Goal: Find specific fact: Find specific fact

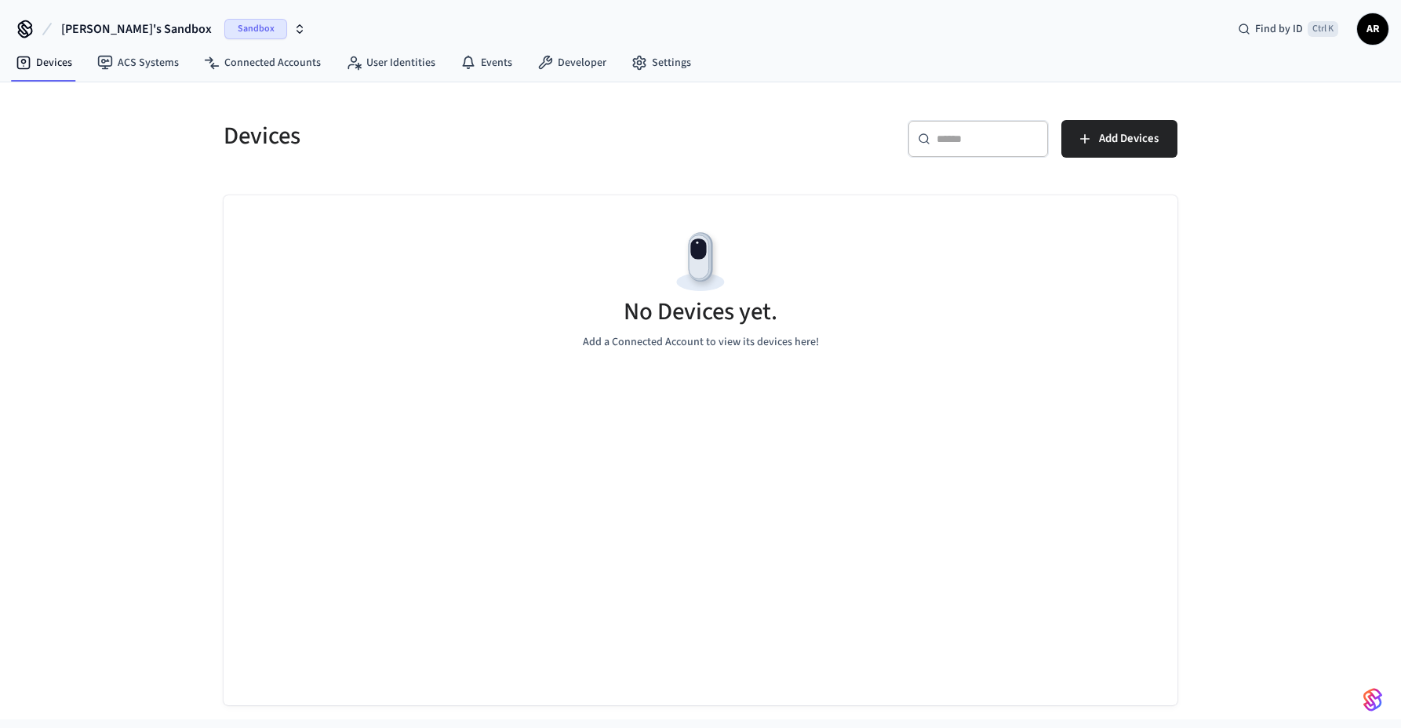
click at [1364, 27] on span "AR" at bounding box center [1373, 29] width 28 height 28
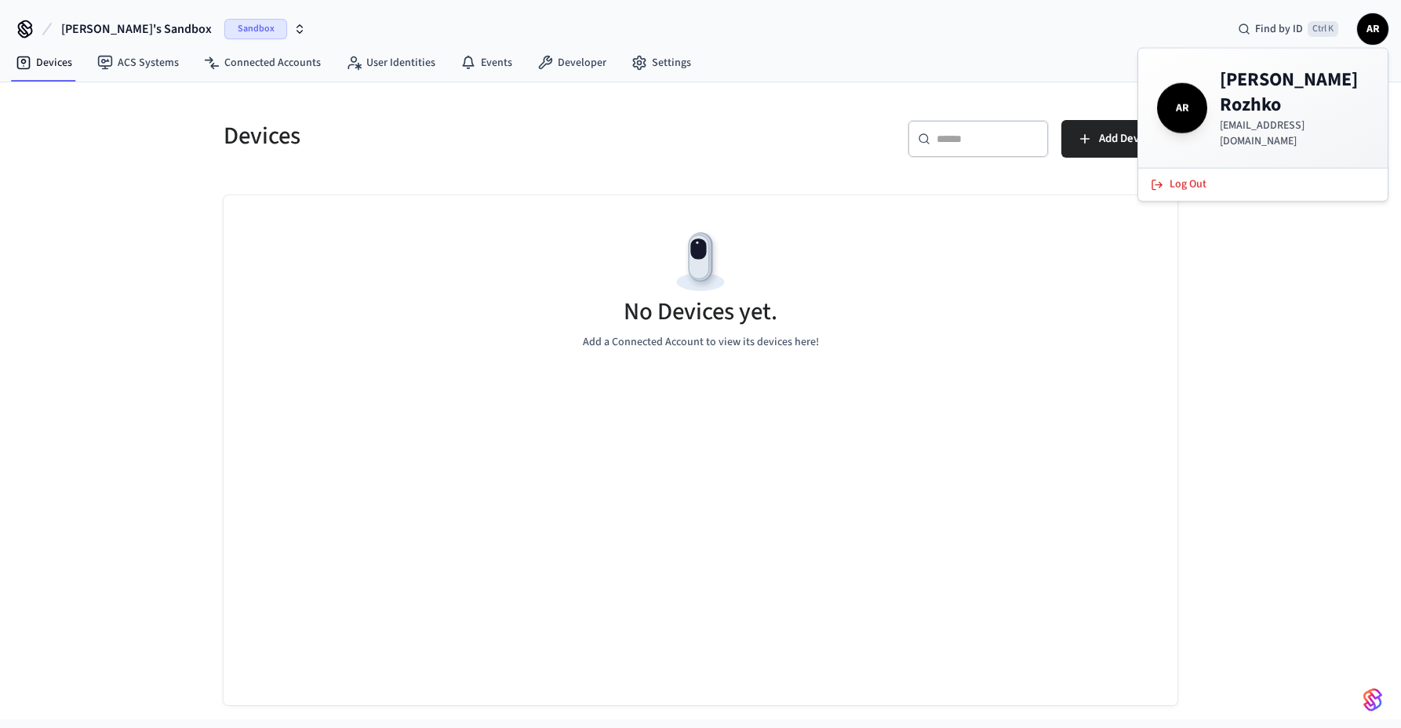
click at [224, 30] on span "Sandbox" at bounding box center [255, 29] width 63 height 20
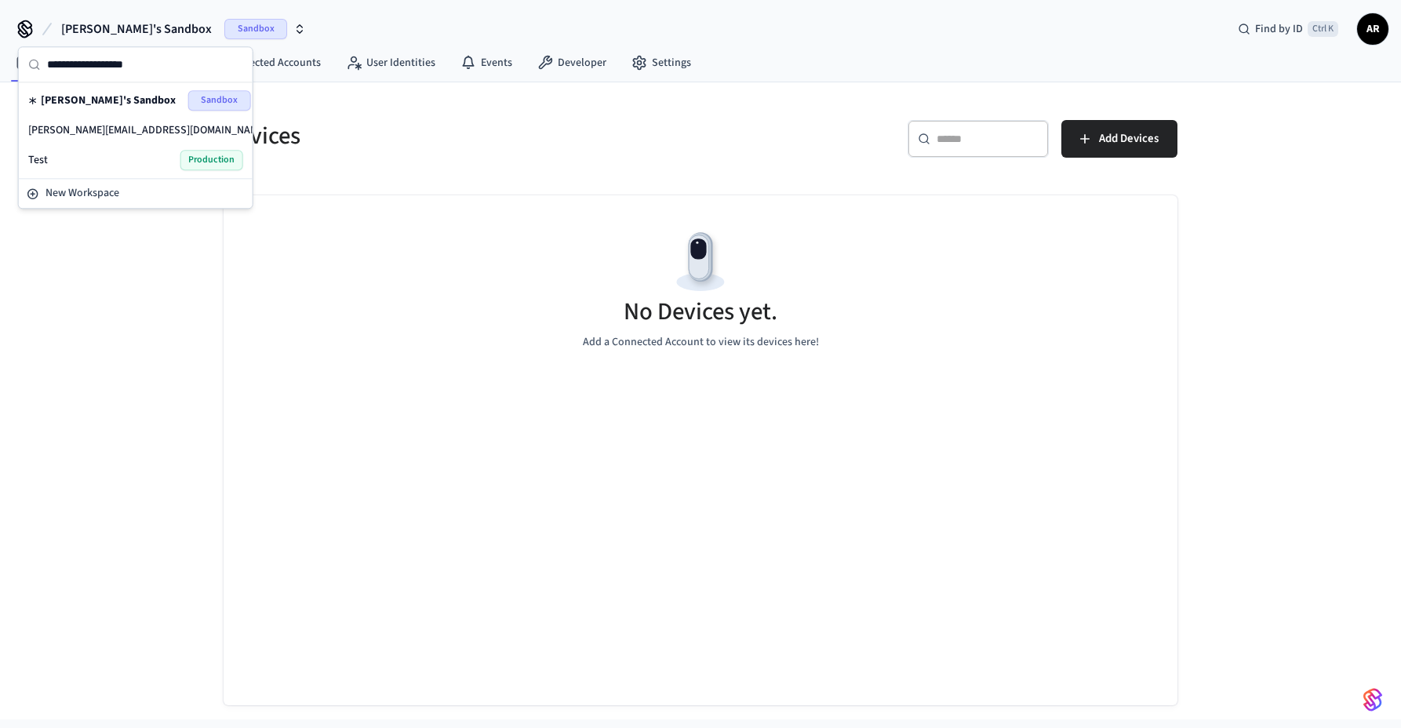
click at [279, 124] on span "Sandbox" at bounding box center [310, 130] width 63 height 20
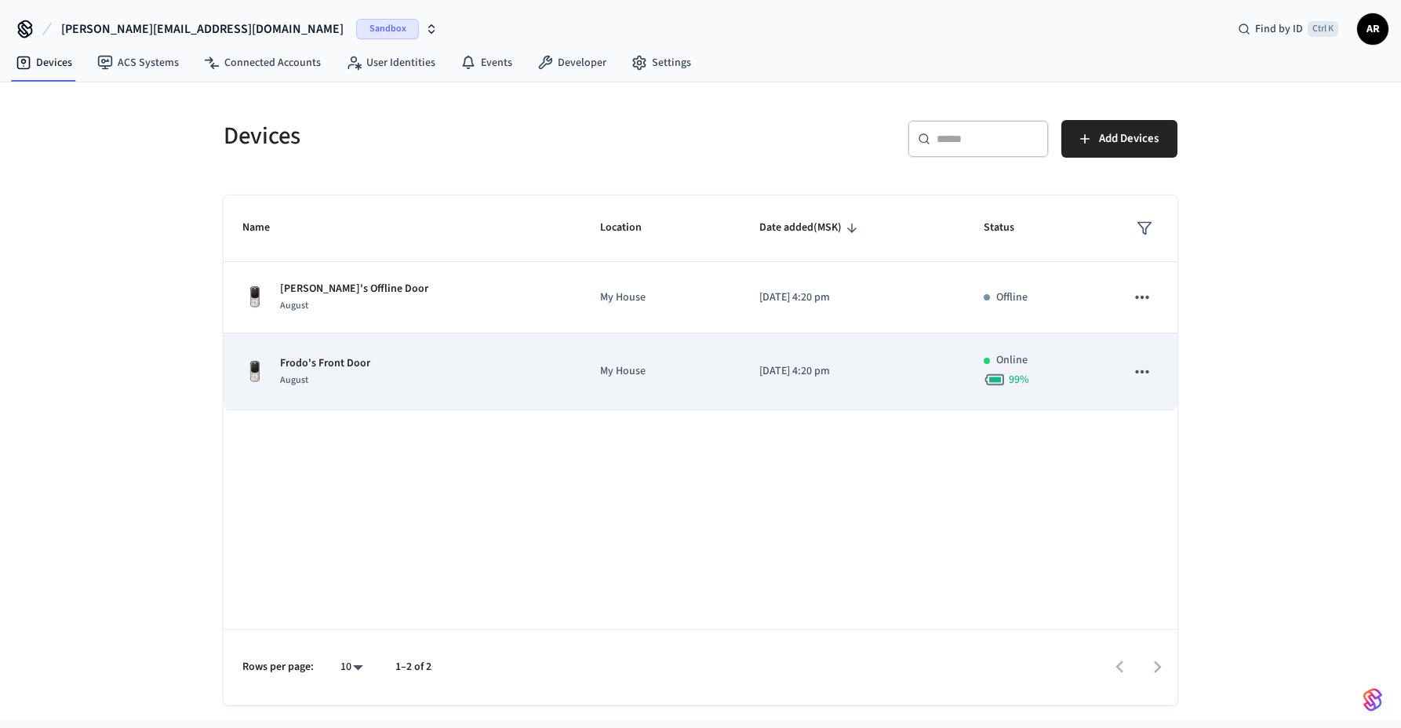
click at [445, 373] on div "Frodo's Front Door August" at bounding box center [402, 371] width 320 height 33
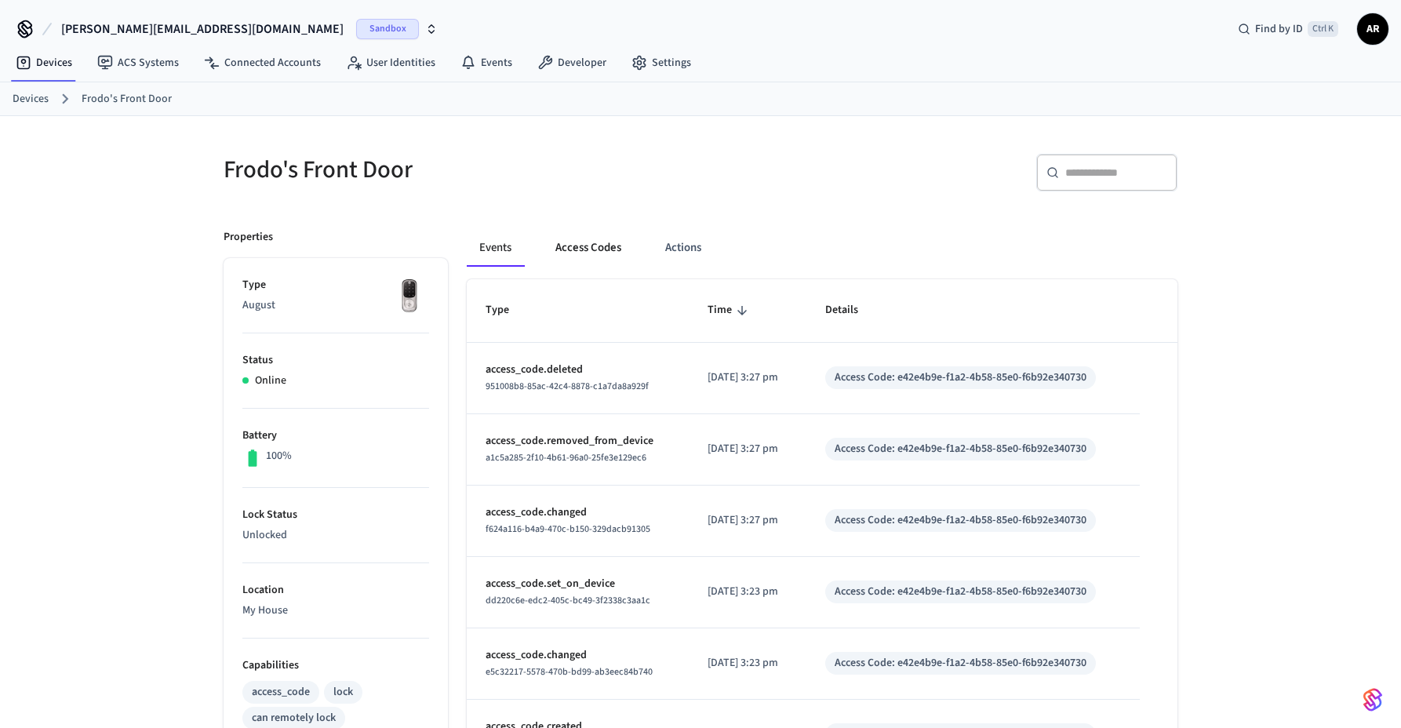
click at [602, 238] on button "Access Codes" at bounding box center [588, 248] width 91 height 38
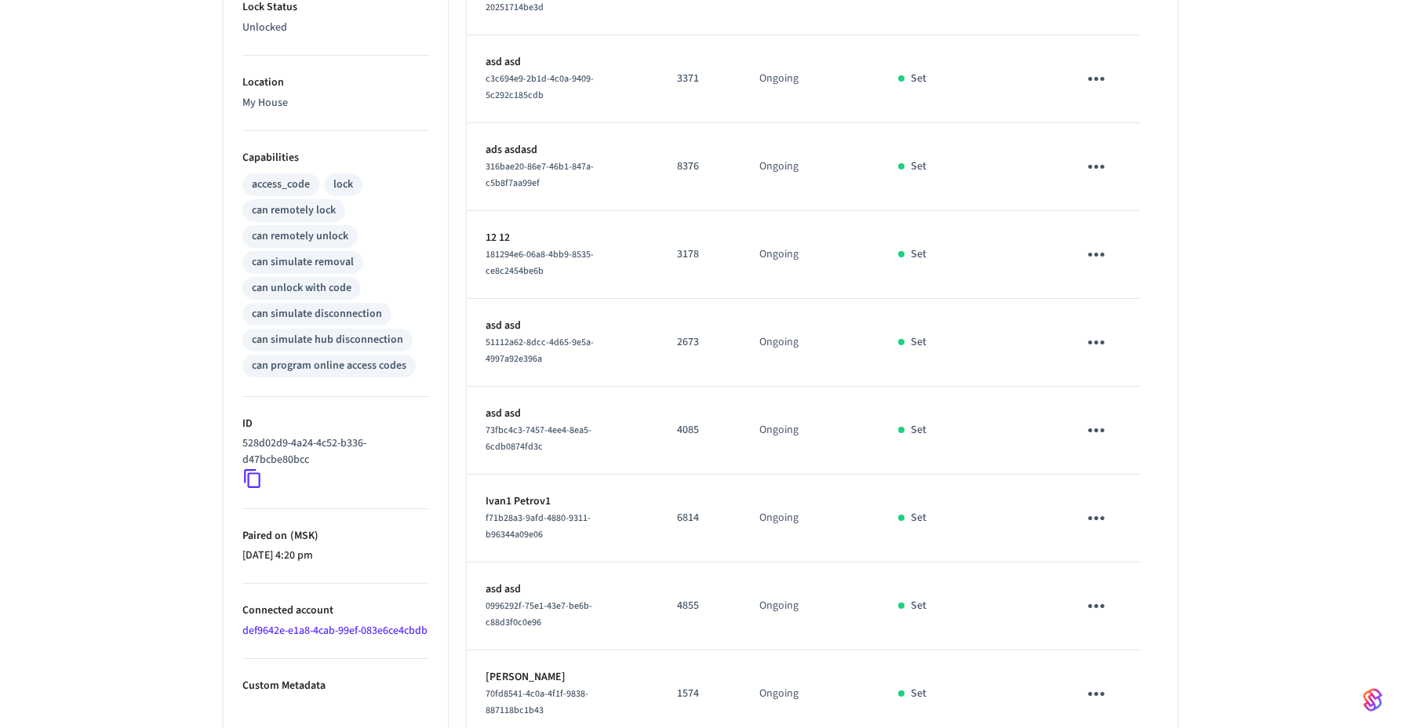
scroll to position [510, 0]
click at [608, 690] on body "[PERSON_NAME][EMAIL_ADDRESS][DOMAIN_NAME] Sandbox Find by ID Ctrl K AR Devices …" at bounding box center [700, 151] width 1401 height 1322
click at [599, 681] on li "All" at bounding box center [589, 684] width 42 height 42
type input "**"
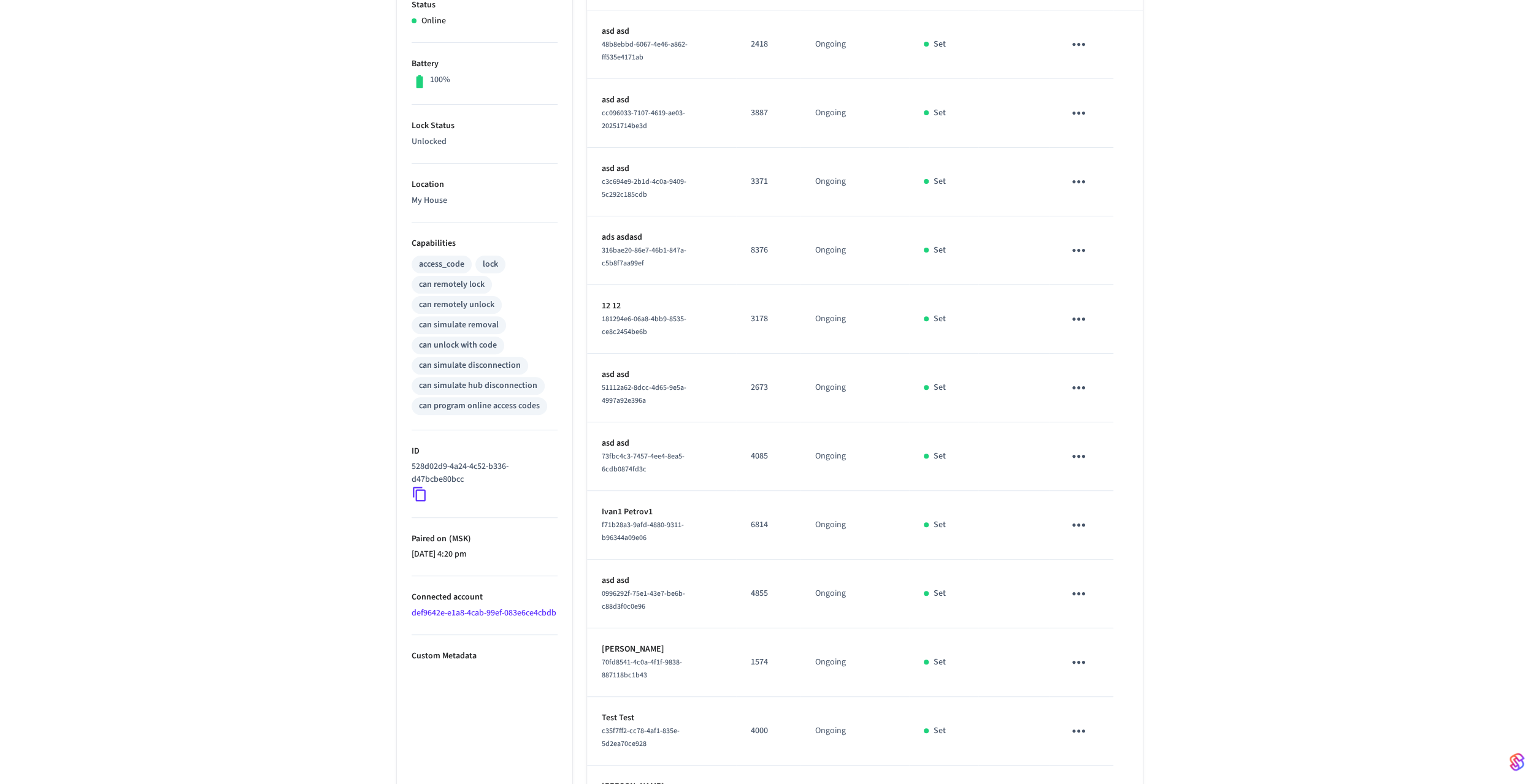
scroll to position [0, 0]
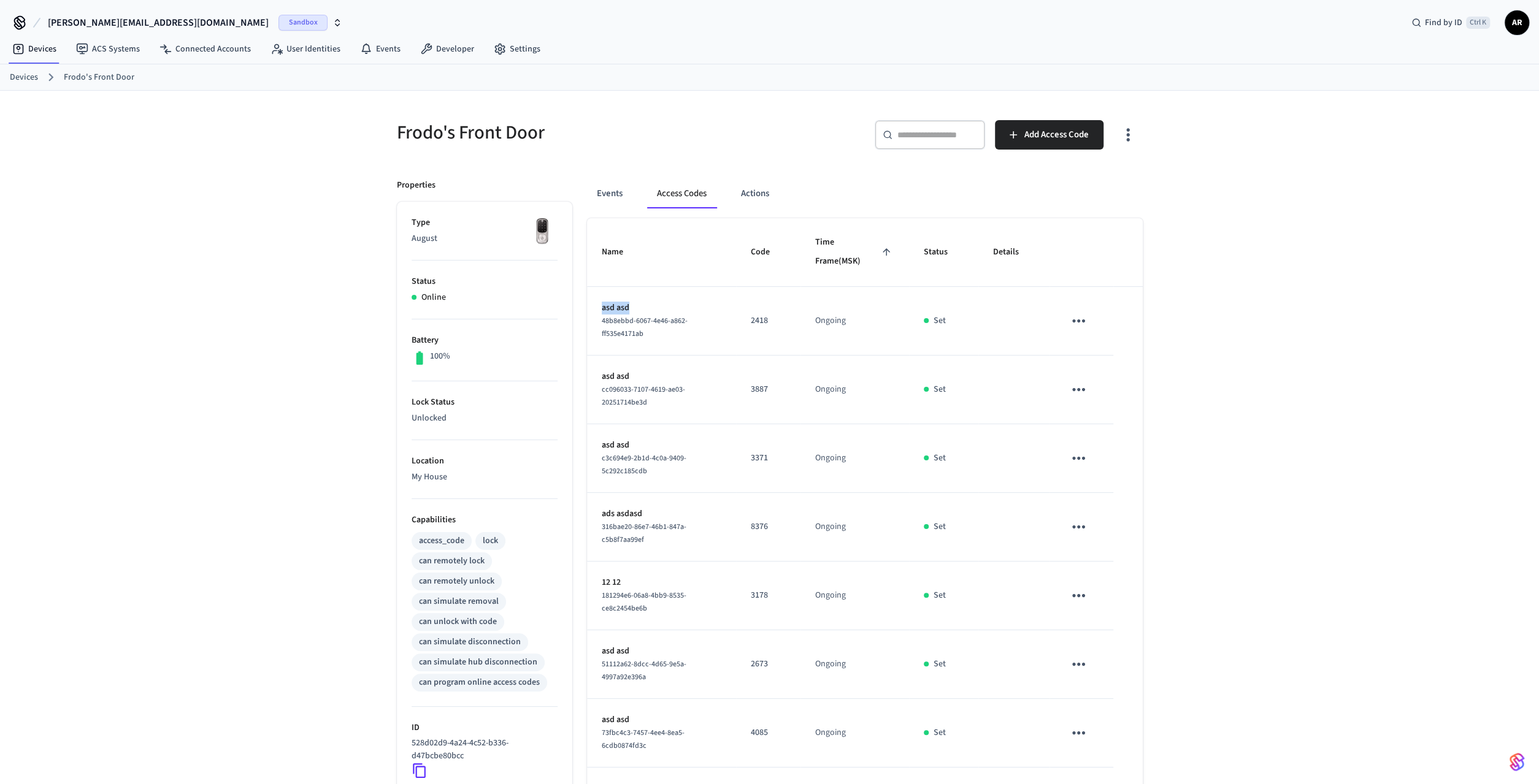
drag, startPoint x: 628, startPoint y: 307, endPoint x: 581, endPoint y: 309, distance: 47.0
click at [587, 309] on div "Name Code Time Frame (MSK) Status Details asd asd 48b8ebbd-6067-4e46-a862-ff535…" at bounding box center [865, 664] width 556 height 893
copy p "asd asd"
click at [769, 316] on p "2418" at bounding box center [768, 320] width 35 height 13
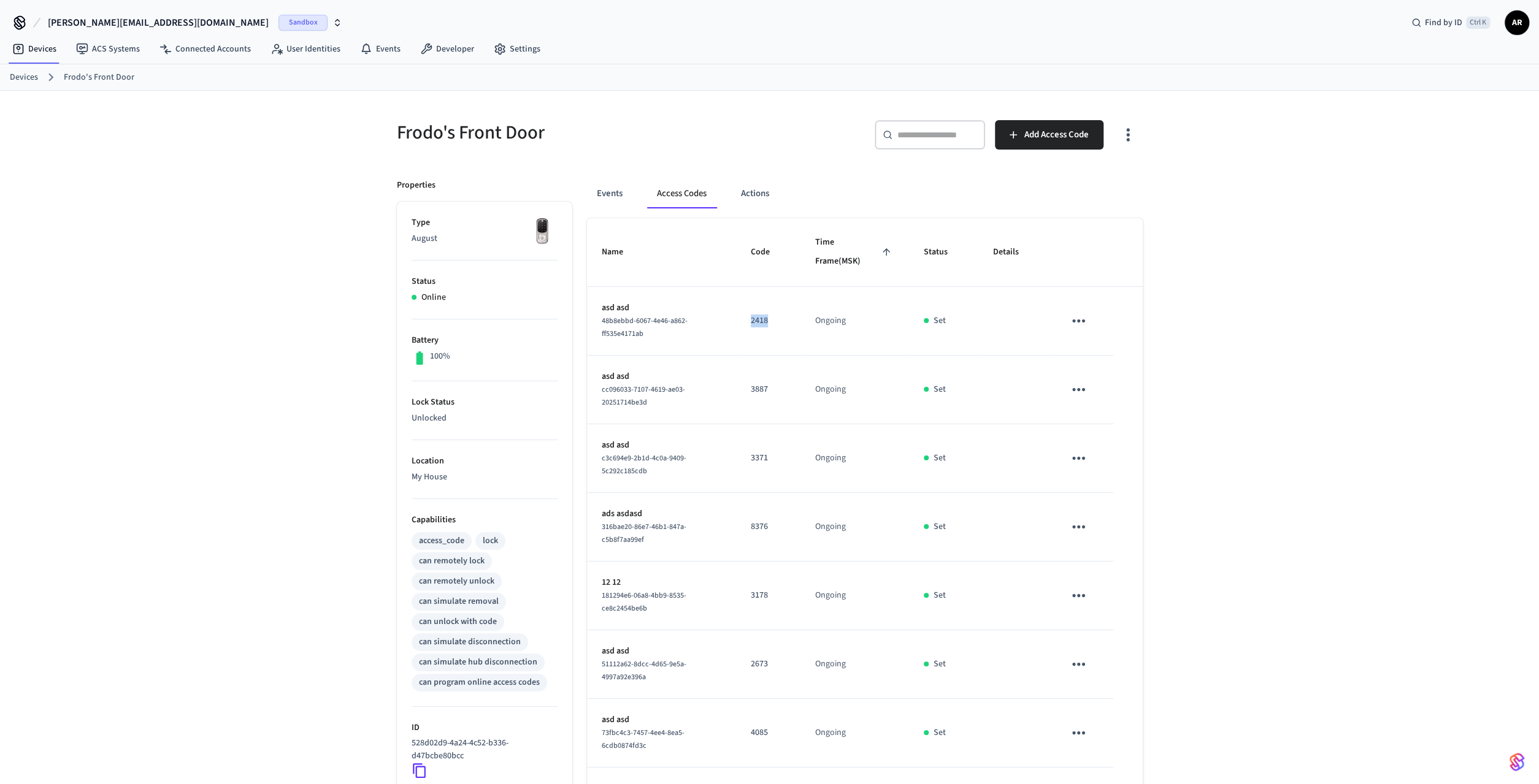
copy p "2418"
click at [765, 383] on p "3887" at bounding box center [768, 389] width 35 height 13
copy p "3887"
click at [767, 452] on p "3371" at bounding box center [768, 458] width 35 height 13
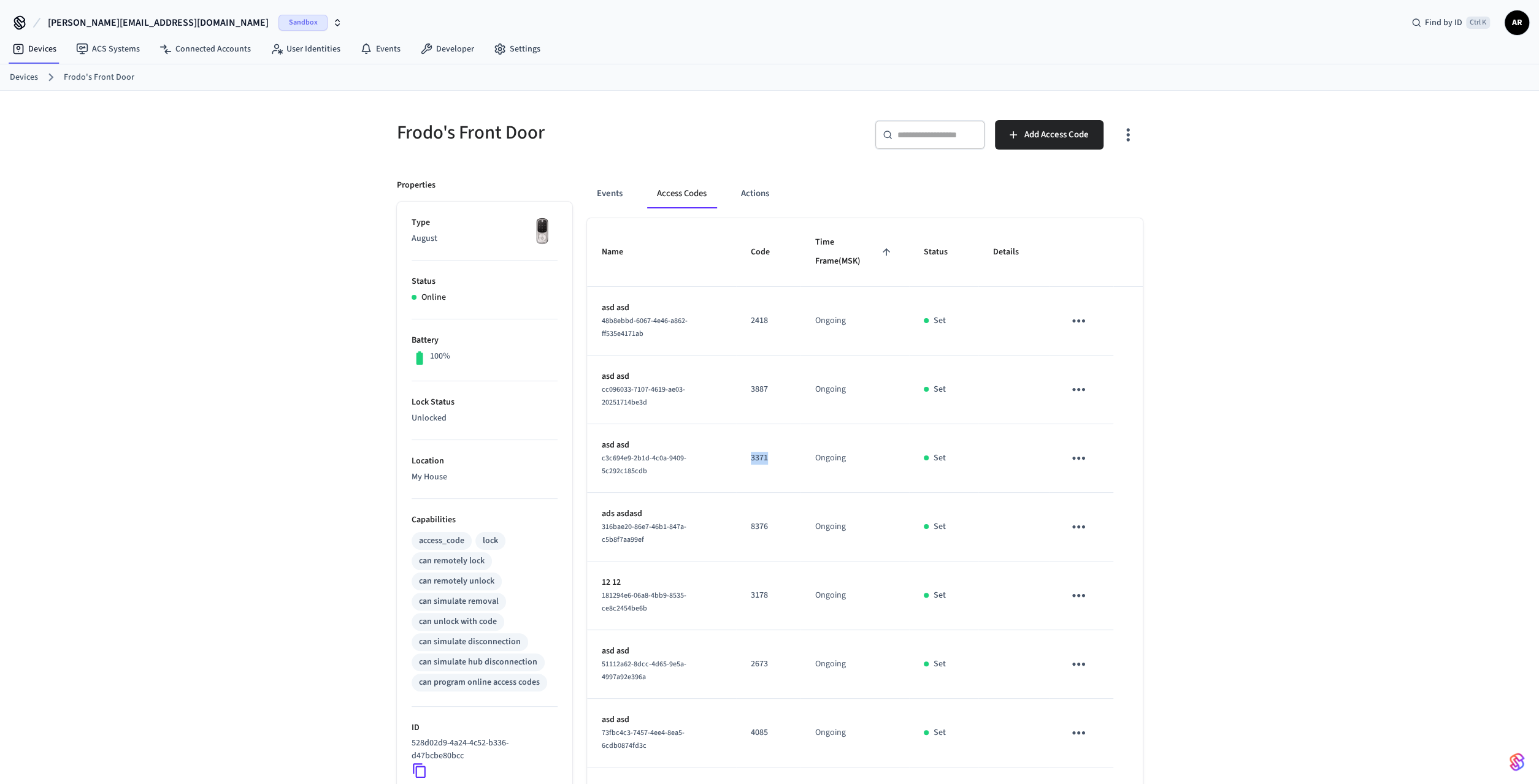
click at [767, 452] on p "3371" at bounding box center [768, 458] width 35 height 13
copy p "3371"
click at [762, 521] on p "8376" at bounding box center [768, 527] width 35 height 13
copy p "8376"
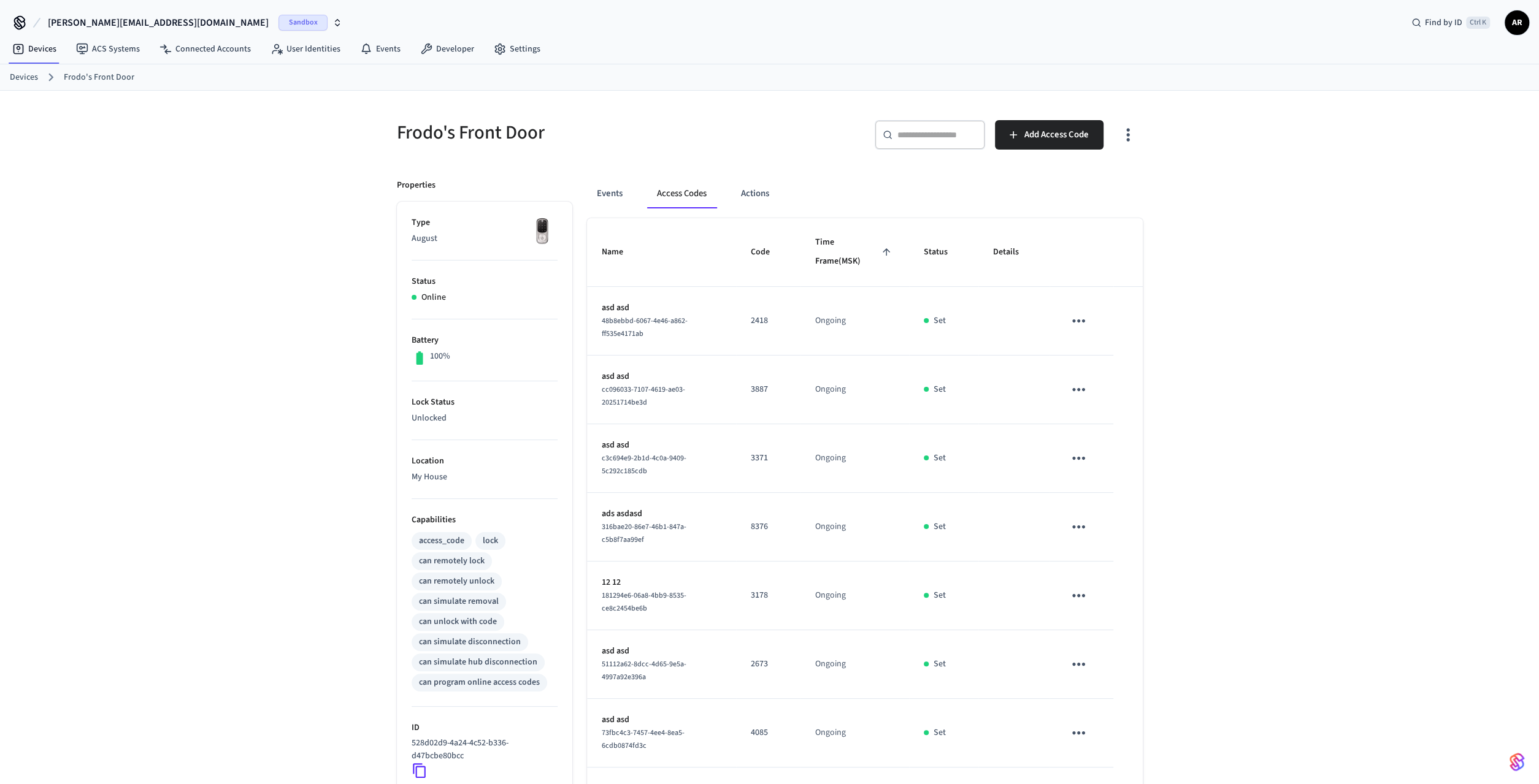
click at [770, 568] on p "3178" at bounding box center [768, 596] width 35 height 13
copy p "3178"
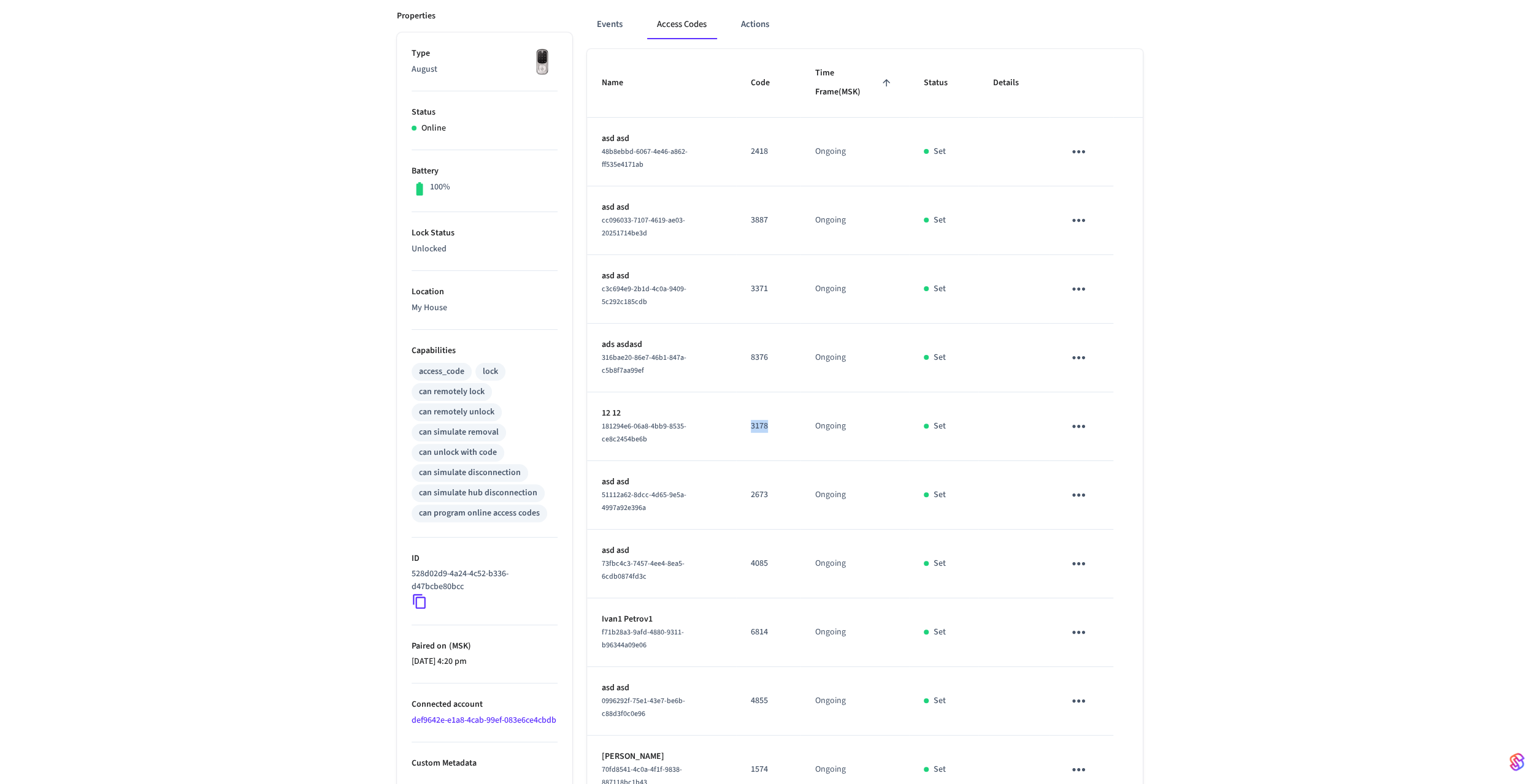
scroll to position [170, 0]
click at [765, 488] on p "2673" at bounding box center [768, 494] width 35 height 13
copy p "2673"
click at [769, 557] on p "4085" at bounding box center [768, 563] width 35 height 13
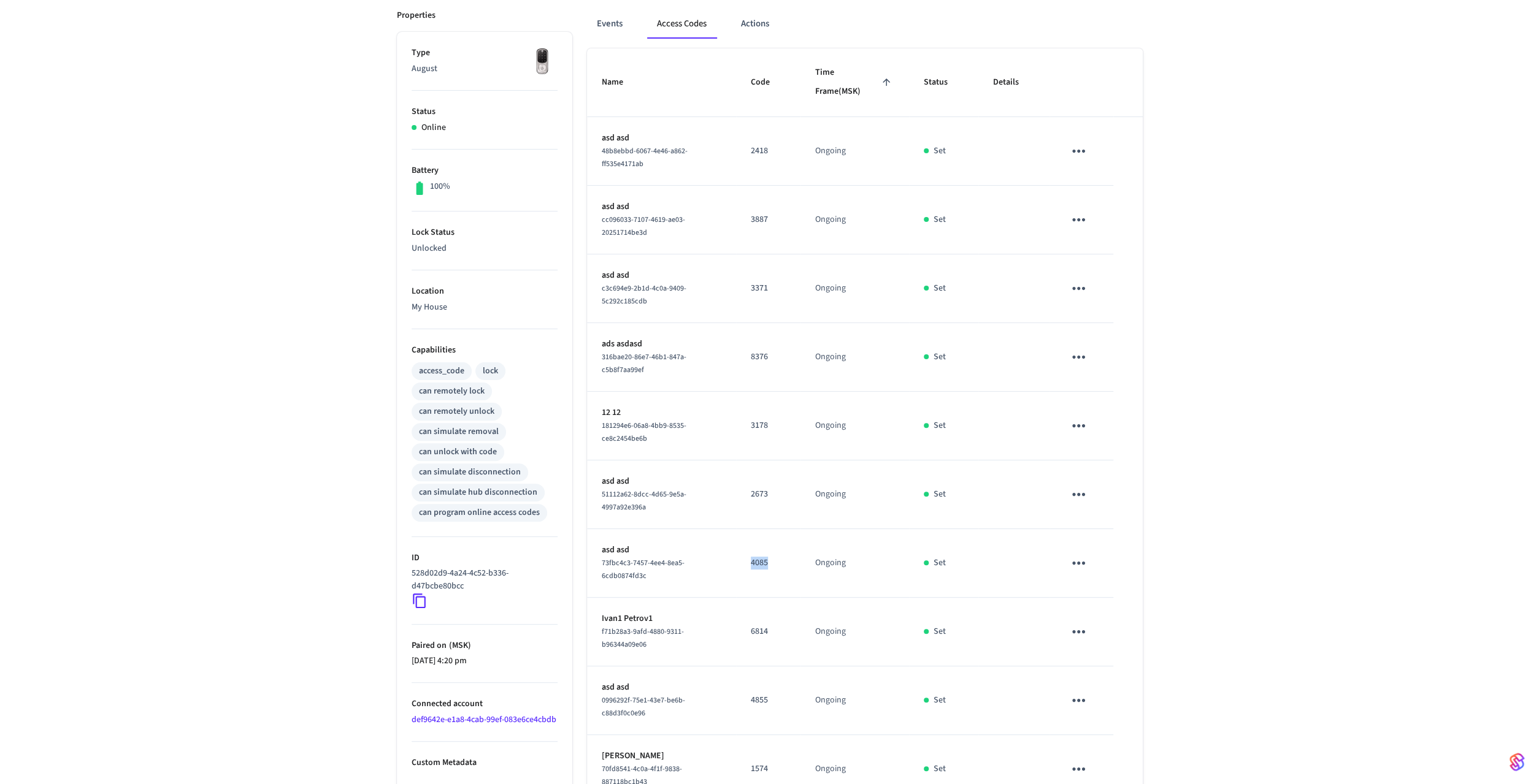
click at [769, 557] on p "4085" at bounding box center [768, 563] width 35 height 13
copy p "4085"
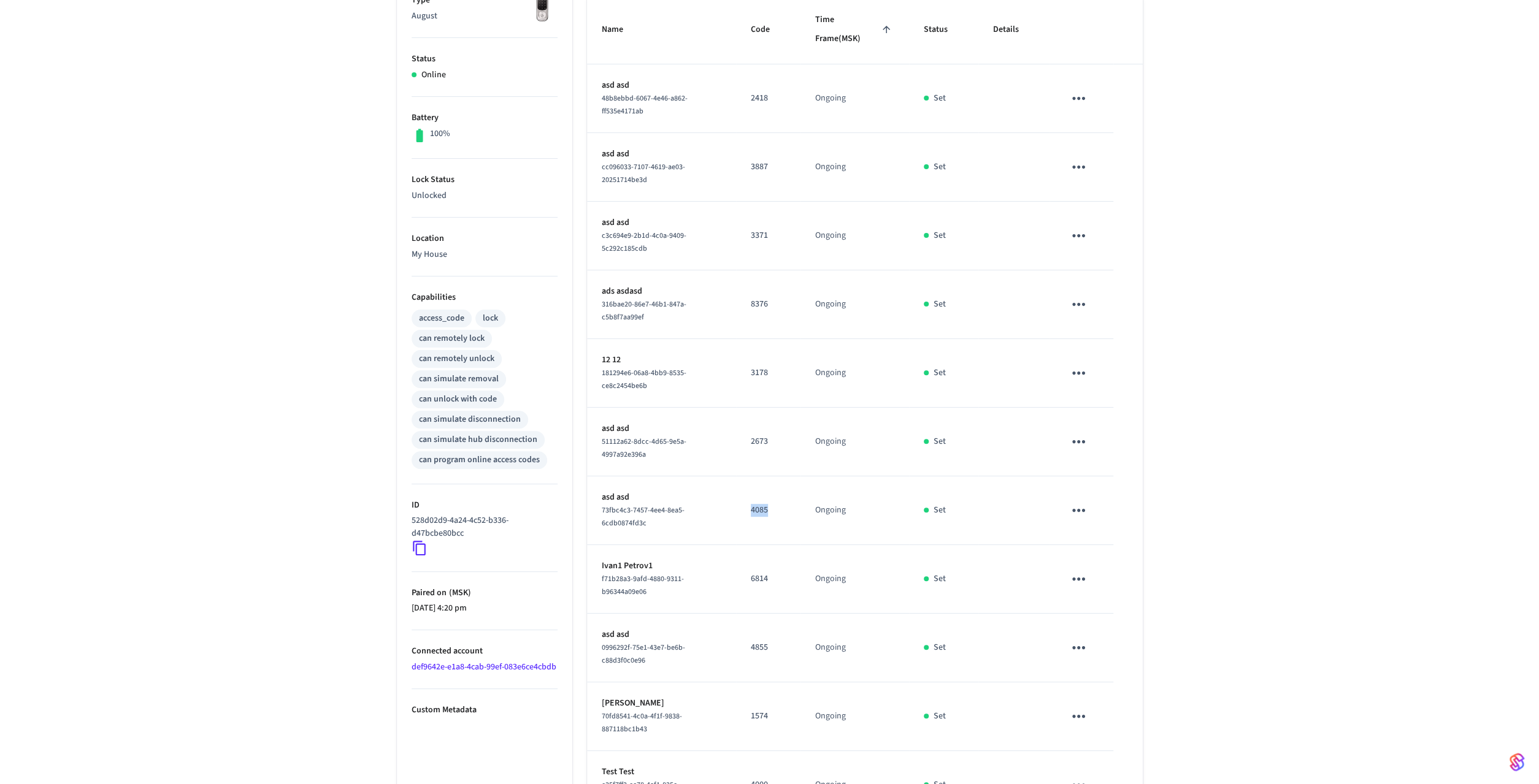
scroll to position [277, 0]
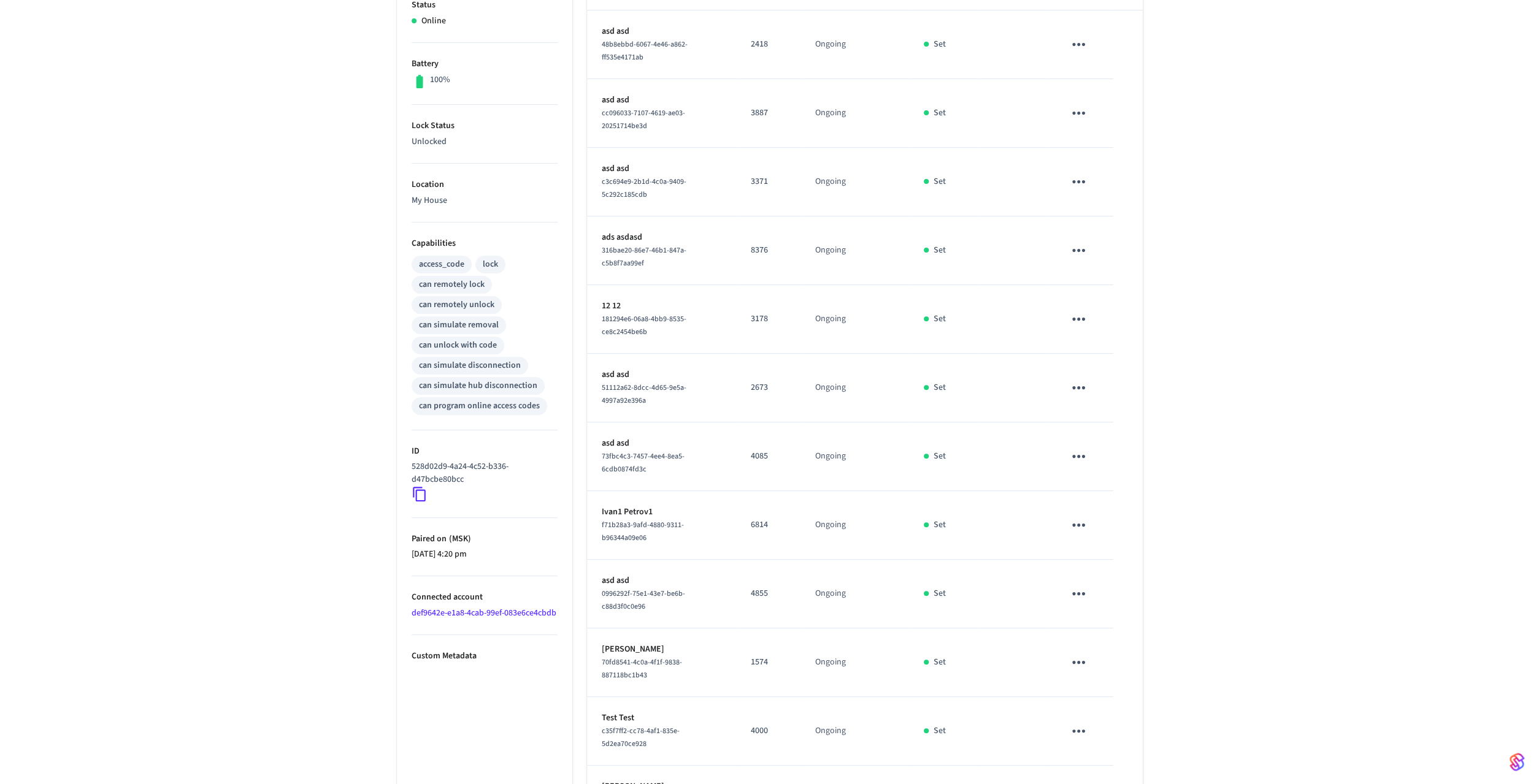
click at [755, 491] on td "6814" at bounding box center [768, 525] width 64 height 69
click at [766, 519] on p "6814" at bounding box center [768, 525] width 35 height 13
copy p "6814"
click at [773, 568] on p "4855" at bounding box center [768, 594] width 35 height 13
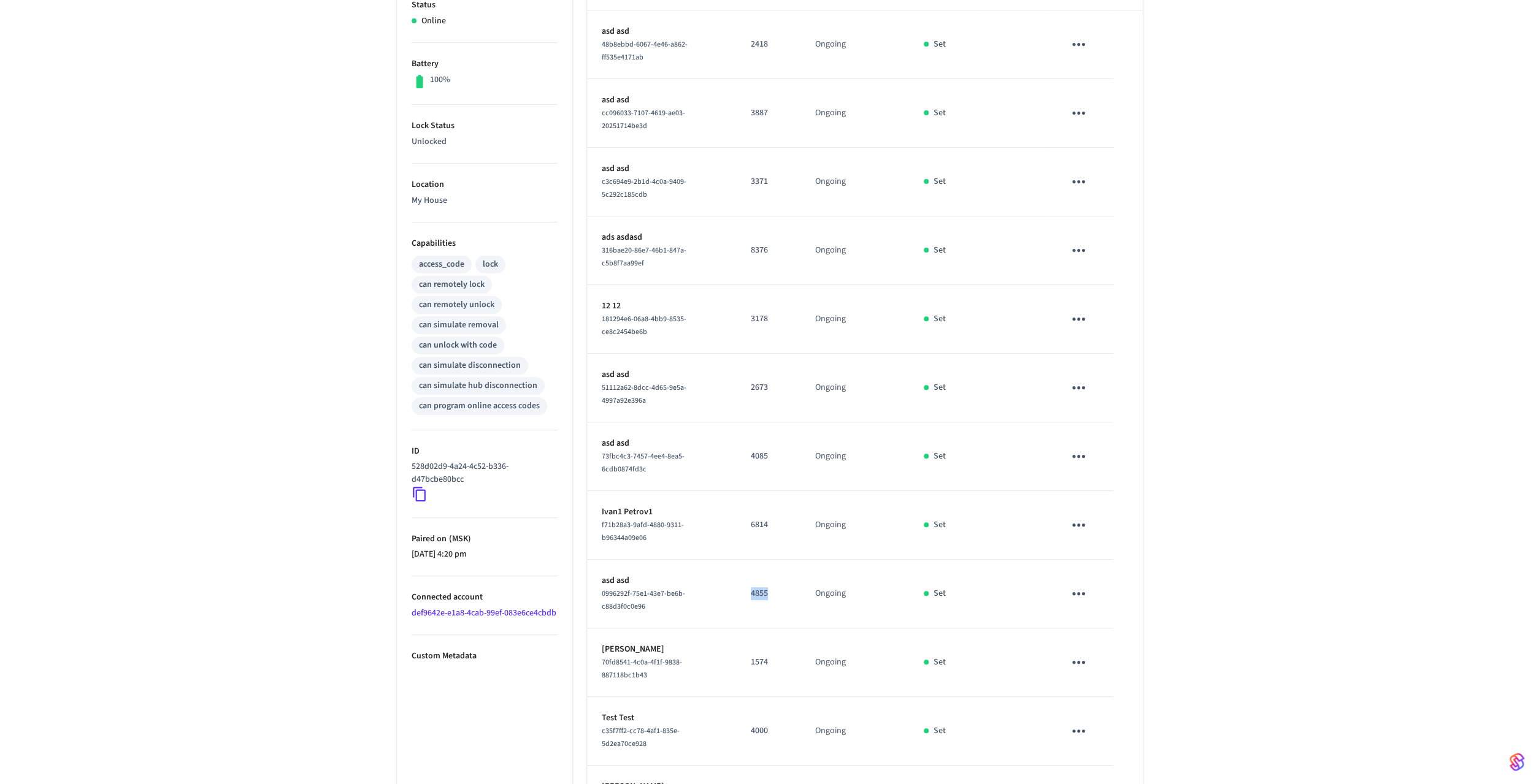
click at [773, 568] on p "4855" at bounding box center [768, 594] width 35 height 13
copy p "4855"
click at [770, 568] on p "1574" at bounding box center [768, 662] width 35 height 13
click at [770, 568] on p "4000" at bounding box center [768, 731] width 35 height 13
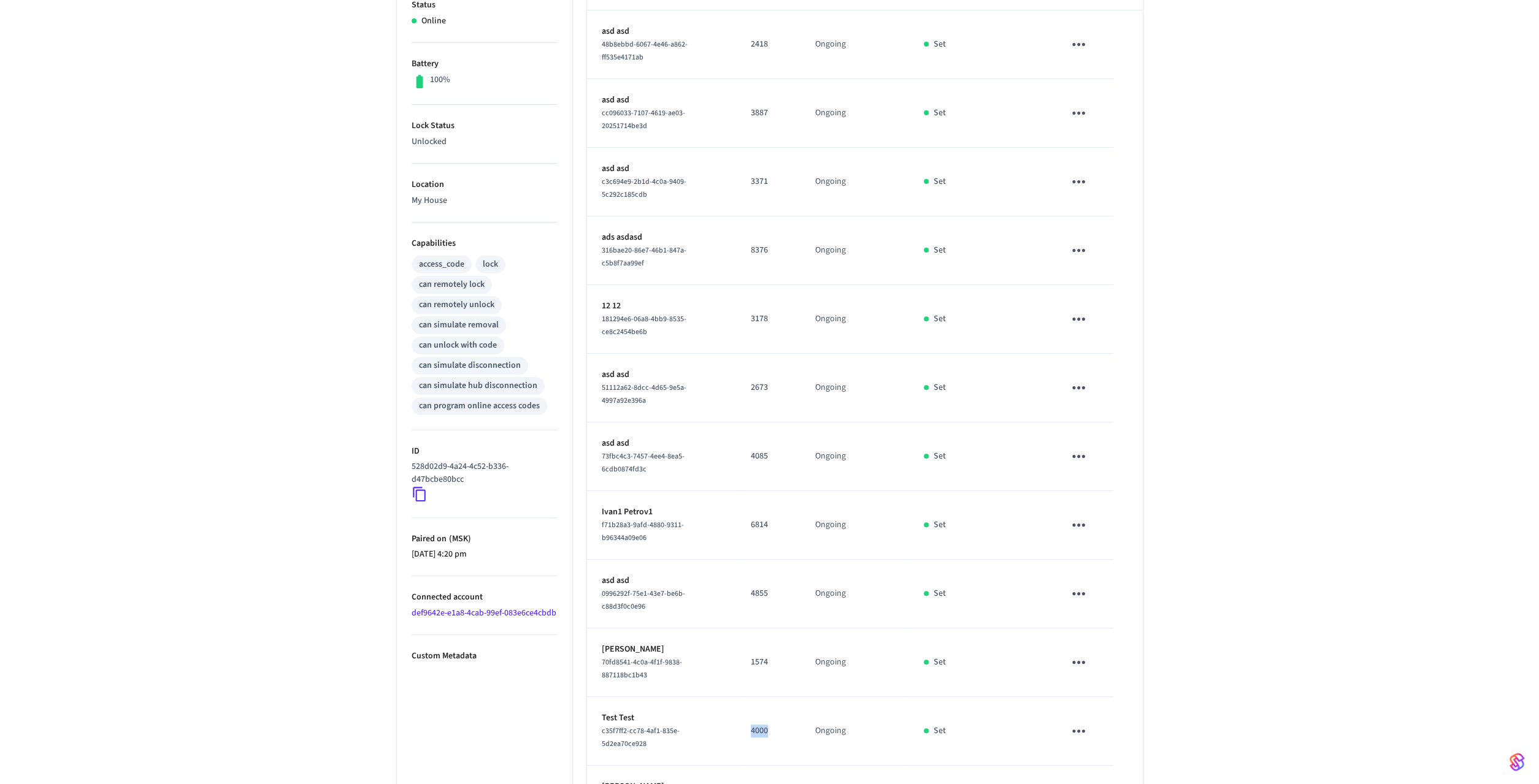
click at [770, 568] on p "4000" at bounding box center [768, 731] width 35 height 13
click at [777, 568] on p "5454" at bounding box center [768, 800] width 35 height 13
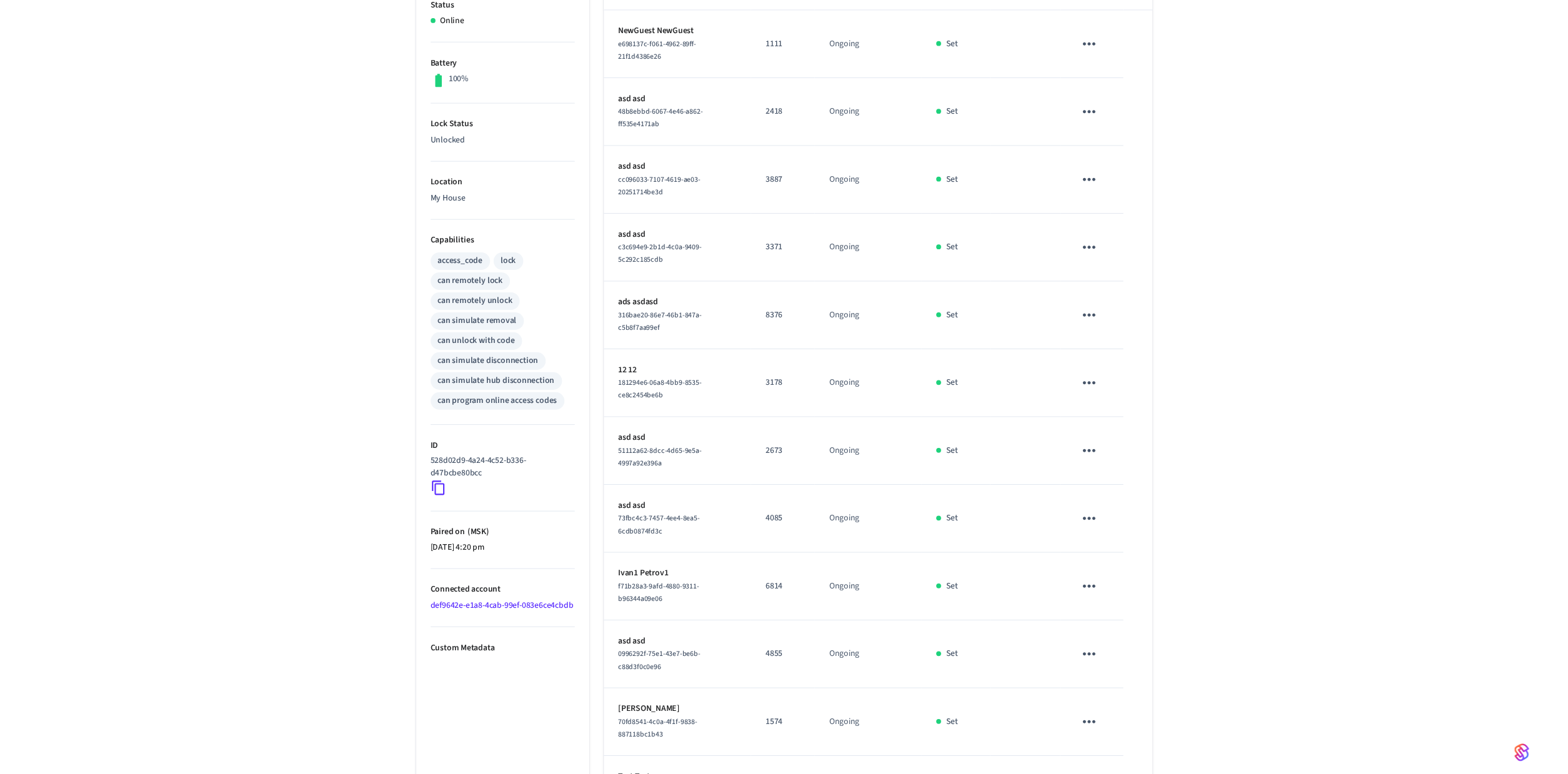
scroll to position [0, 0]
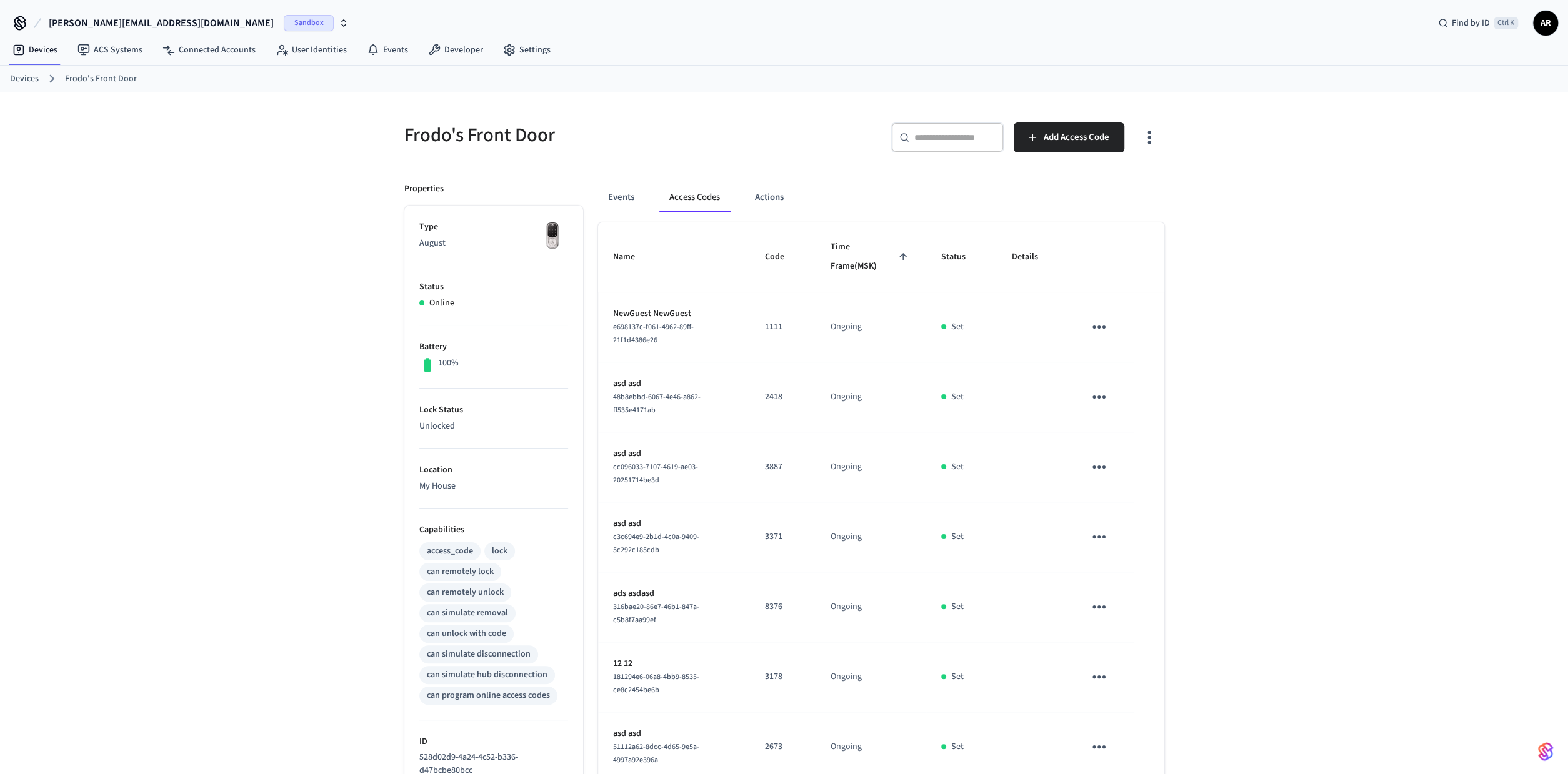
click at [829, 366] on td "Ongoing" at bounding box center [871, 397] width 111 height 70
click at [1115, 558] on div "Frodo's Front Door ​ ​ Add Access Code Properties Type August Status Online Bat…" at bounding box center [784, 677] width 1568 height 1170
drag, startPoint x: 680, startPoint y: 315, endPoint x: 958, endPoint y: 324, distance: 278.1
click at [958, 324] on tr "User2222 User2222 f36e49e7-e228-42d3-9c23-b4d0948ebb95 2222 Ongoing Set" at bounding box center [881, 327] width 566 height 70
